Goal: Task Accomplishment & Management: Manage account settings

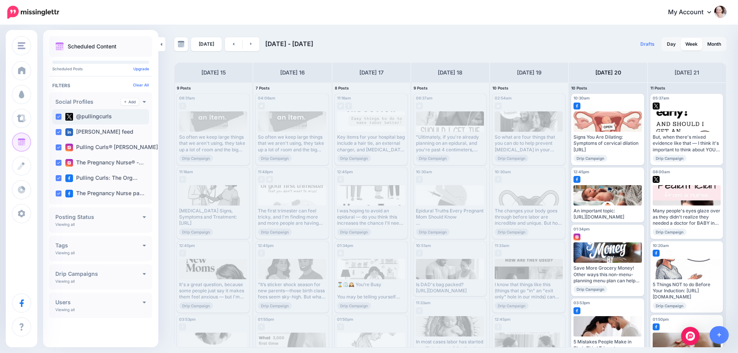
click at [55, 113] on div "@pullingcurls" at bounding box center [100, 116] width 97 height 15
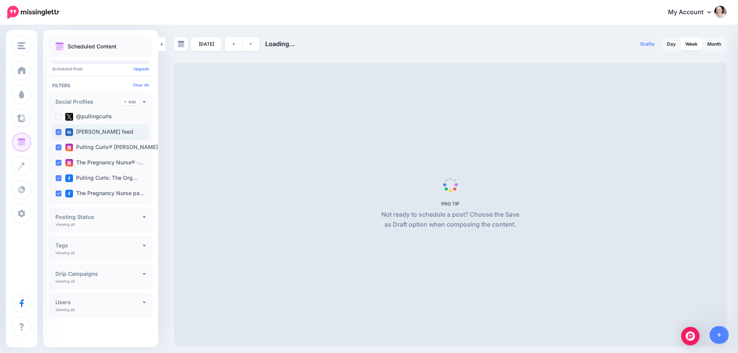
click at [57, 129] on div "[PERSON_NAME] feed" at bounding box center [100, 132] width 97 height 15
click at [56, 146] on ins at bounding box center [58, 148] width 6 height 6
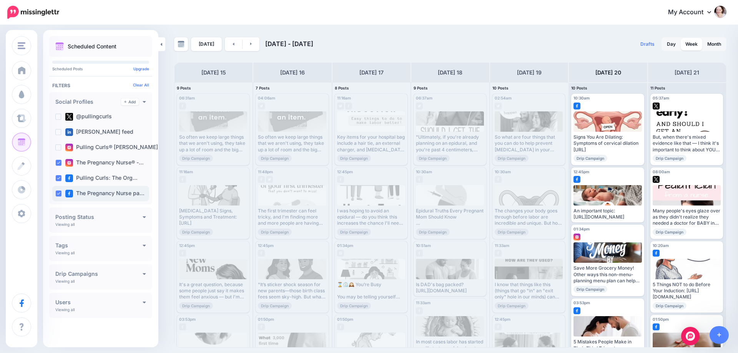
click at [57, 181] on div "Pulling Curls: The Org…" at bounding box center [100, 178] width 97 height 15
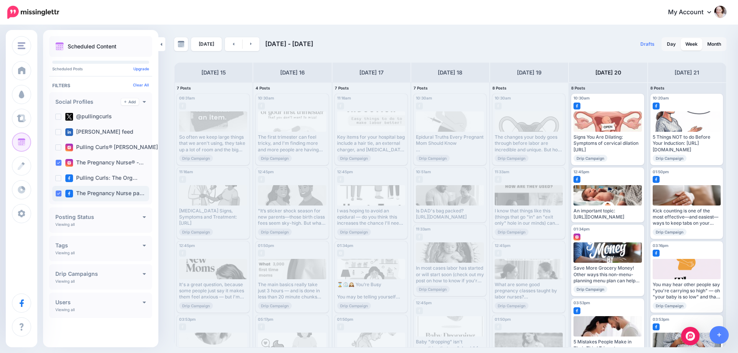
click at [57, 193] on ins at bounding box center [58, 194] width 6 height 6
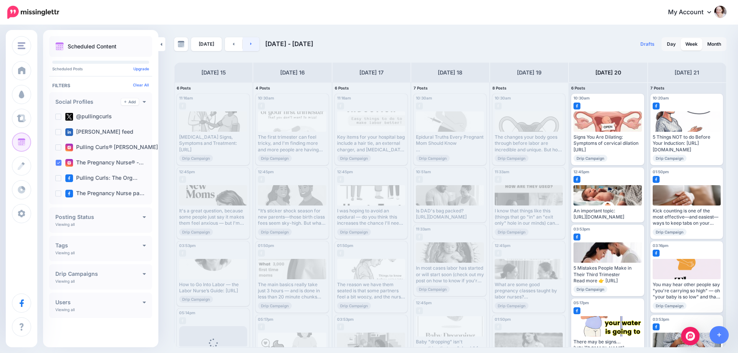
click at [252, 45] on link at bounding box center [251, 44] width 17 height 14
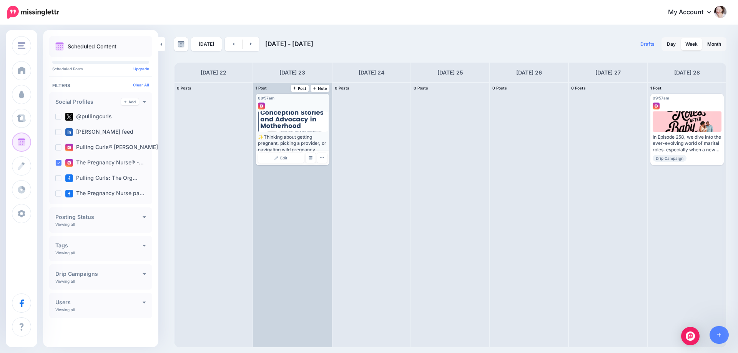
click at [285, 138] on div "✨Thinking about getting pregnant, picking a provider, or navigating wild pregna…" at bounding box center [292, 143] width 69 height 19
click at [284, 156] on span "Edit" at bounding box center [283, 158] width 7 height 4
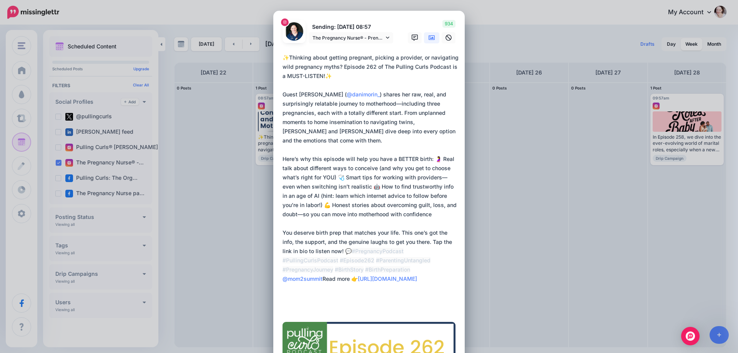
click at [535, 143] on div "Edit Post Loading Sending: [DATE] 08:57 The Pregnancy Nurse® - Prenatal Educato…" at bounding box center [369, 176] width 738 height 353
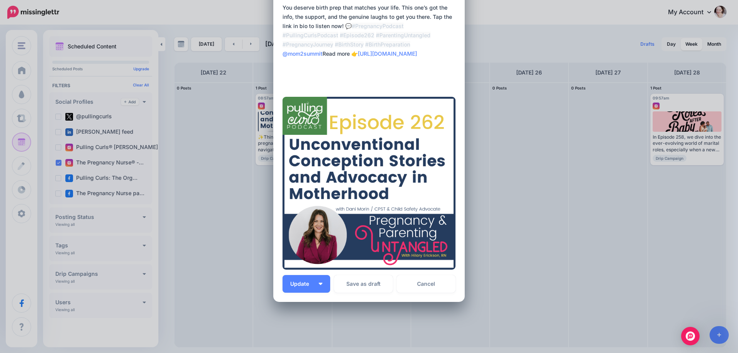
scroll to position [258, 0]
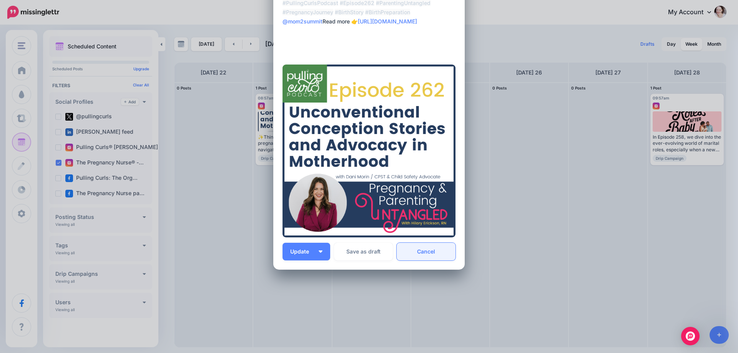
click at [421, 248] on link "Cancel" at bounding box center [426, 252] width 59 height 18
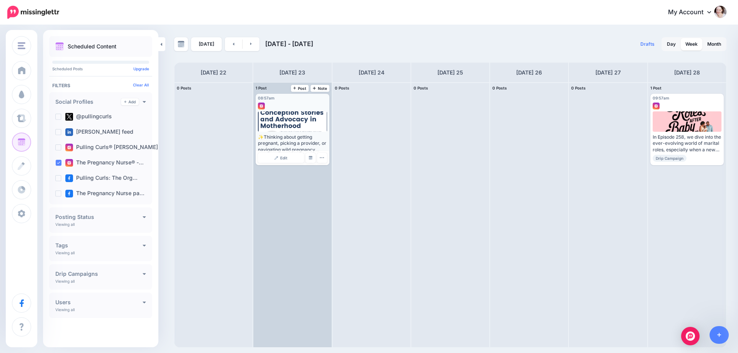
scroll to position [0, 0]
